Goal: Navigation & Orientation: Find specific page/section

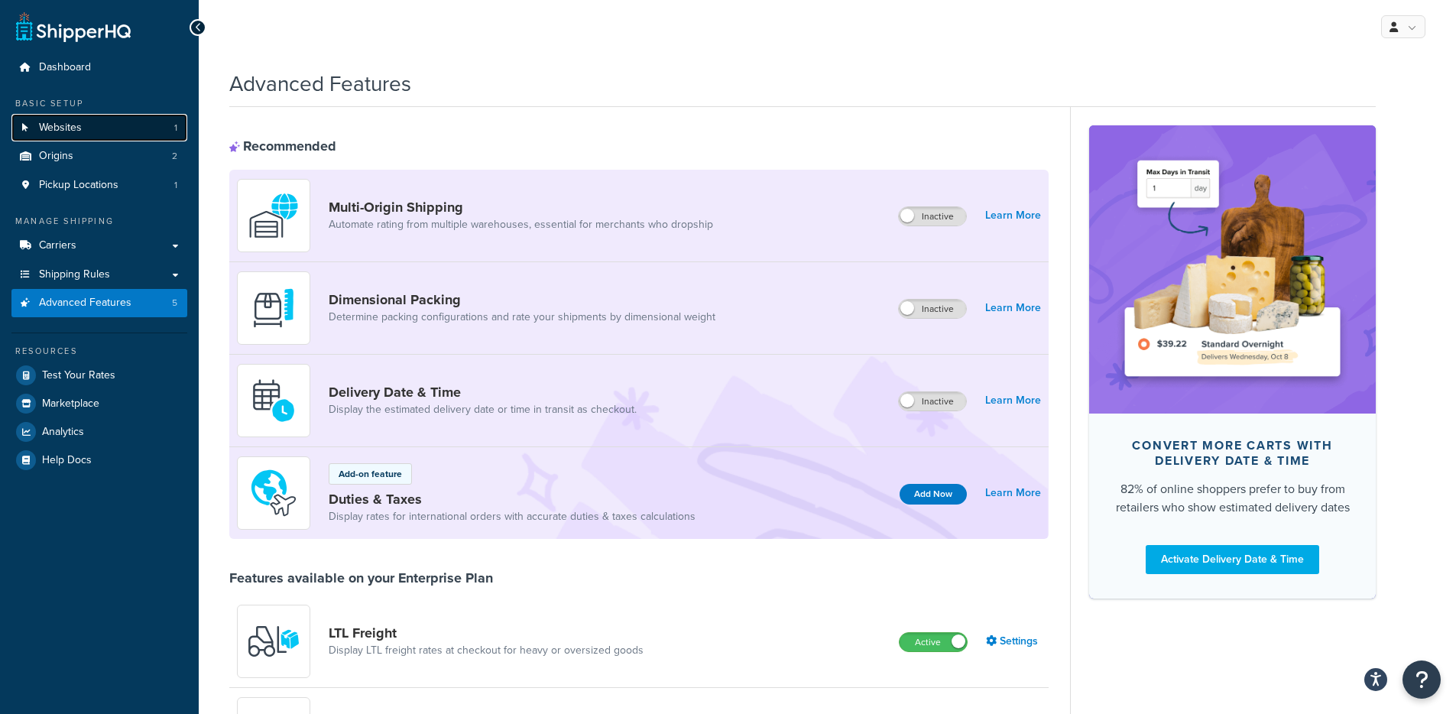
click at [150, 131] on link "Websites 1" at bounding box center [99, 128] width 176 height 28
